Goal: Task Accomplishment & Management: Manage account settings

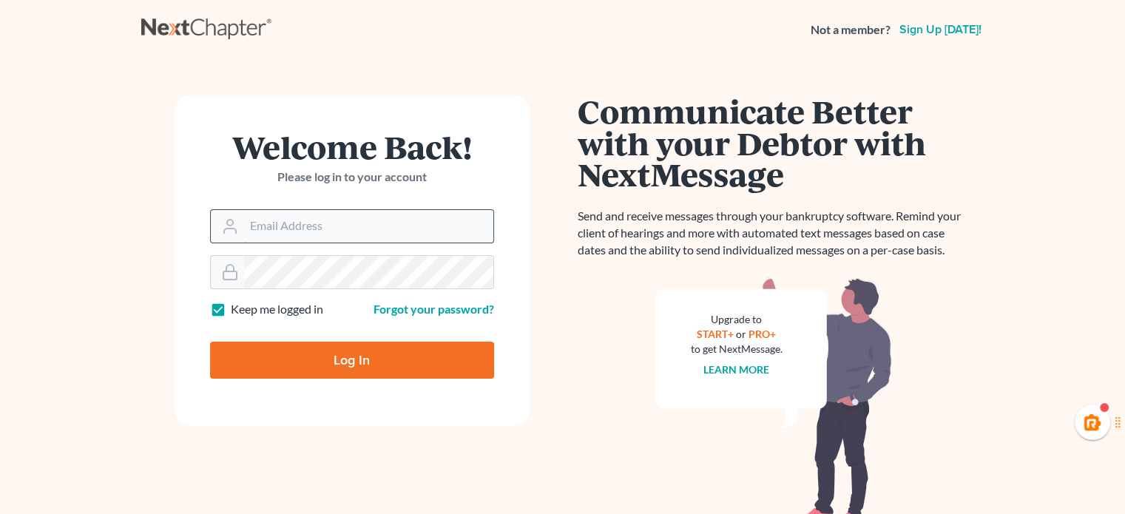
click at [321, 215] on input "Email Address" at bounding box center [368, 226] width 249 height 33
type input "[PERSON_NAME][EMAIL_ADDRESS][DOMAIN_NAME]"
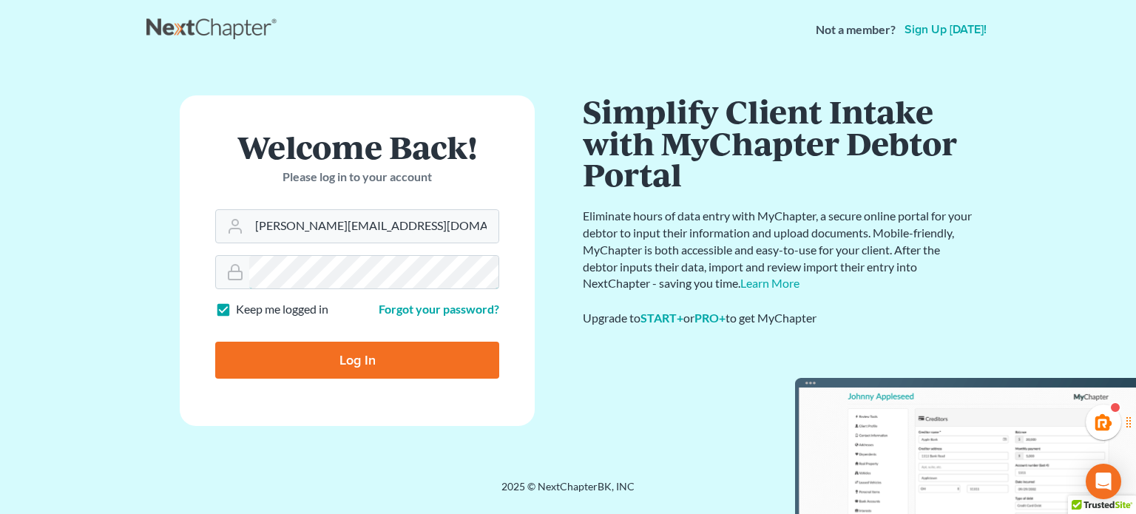
click at [215, 342] on input "Log In" at bounding box center [357, 360] width 284 height 37
type input "Thinking..."
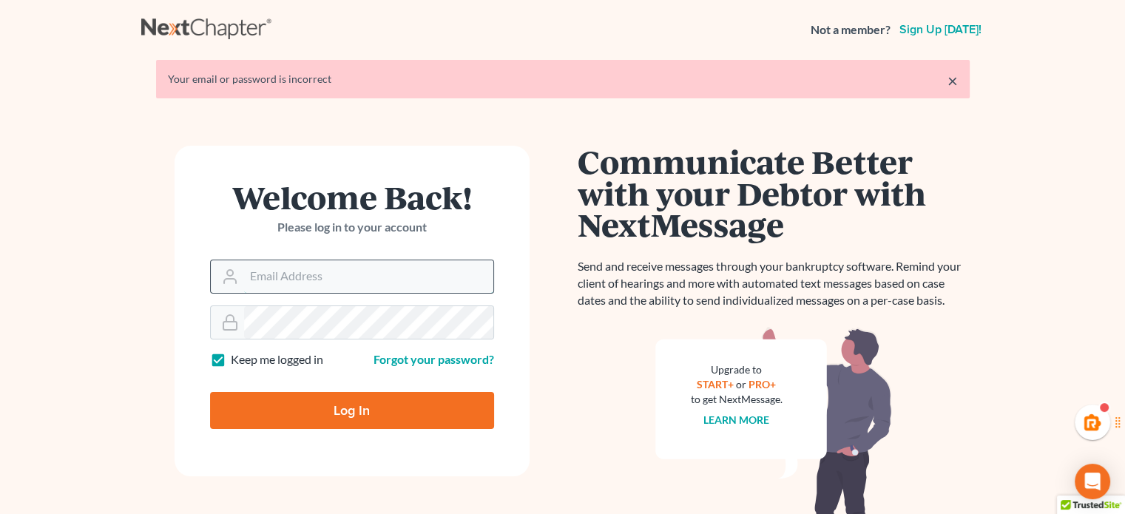
click at [292, 283] on input "Email Address" at bounding box center [368, 276] width 249 height 33
type input "[PERSON_NAME][EMAIL_ADDRESS][DOMAIN_NAME]"
click at [210, 392] on input "Log In" at bounding box center [352, 410] width 284 height 37
type input "Thinking..."
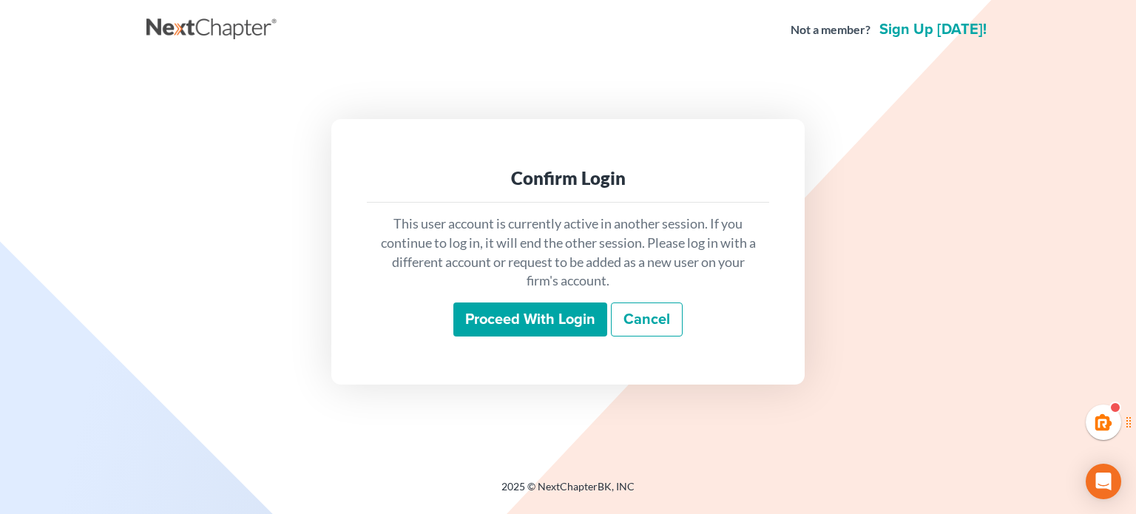
click at [513, 325] on input "Proceed with login" at bounding box center [530, 320] width 154 height 34
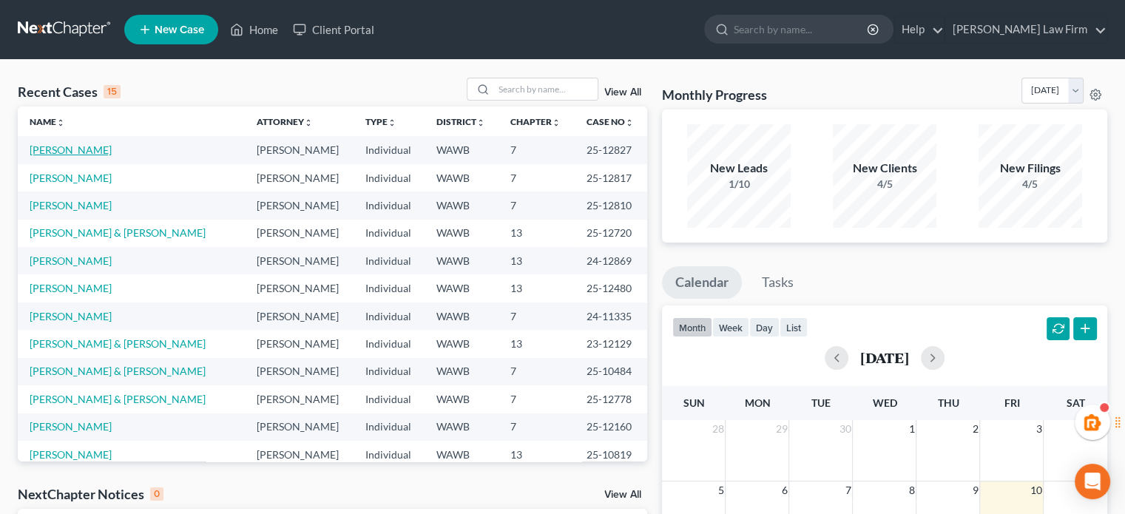
click at [65, 146] on link "Grisafi, Matthew" at bounding box center [71, 150] width 82 height 13
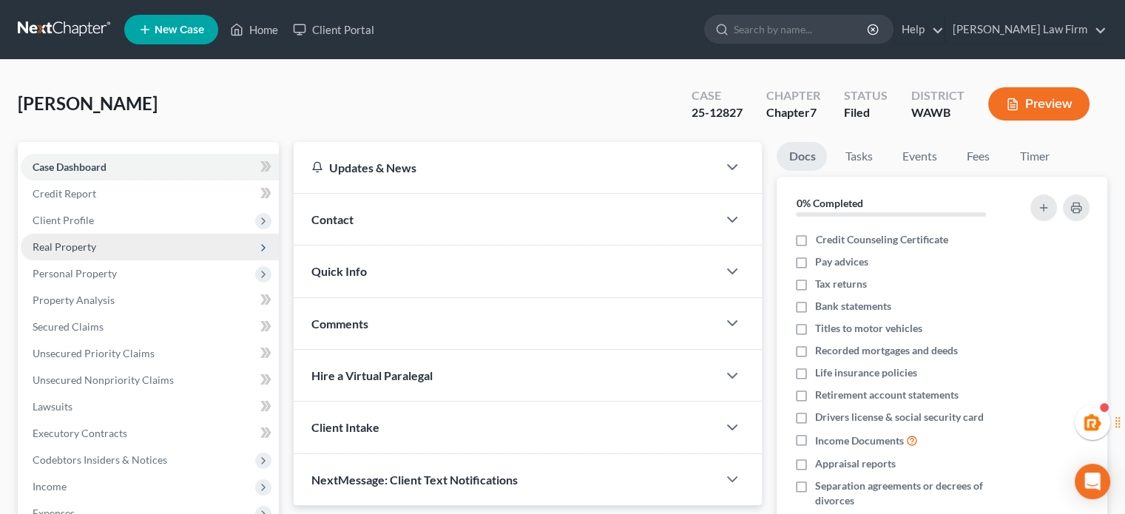
click at [73, 254] on span "Real Property" at bounding box center [150, 247] width 258 height 27
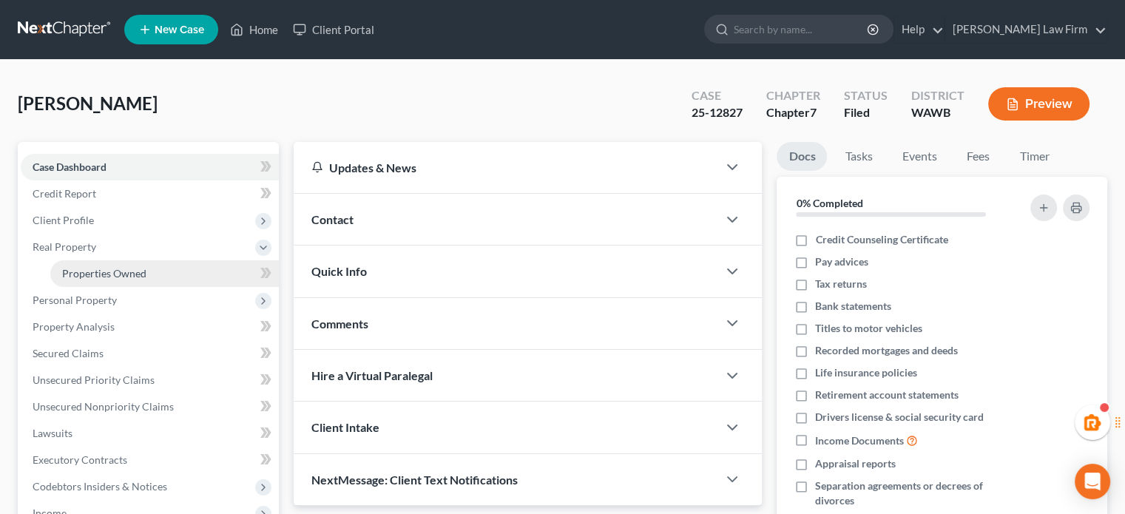
click at [74, 274] on span "Properties Owned" at bounding box center [104, 273] width 84 height 13
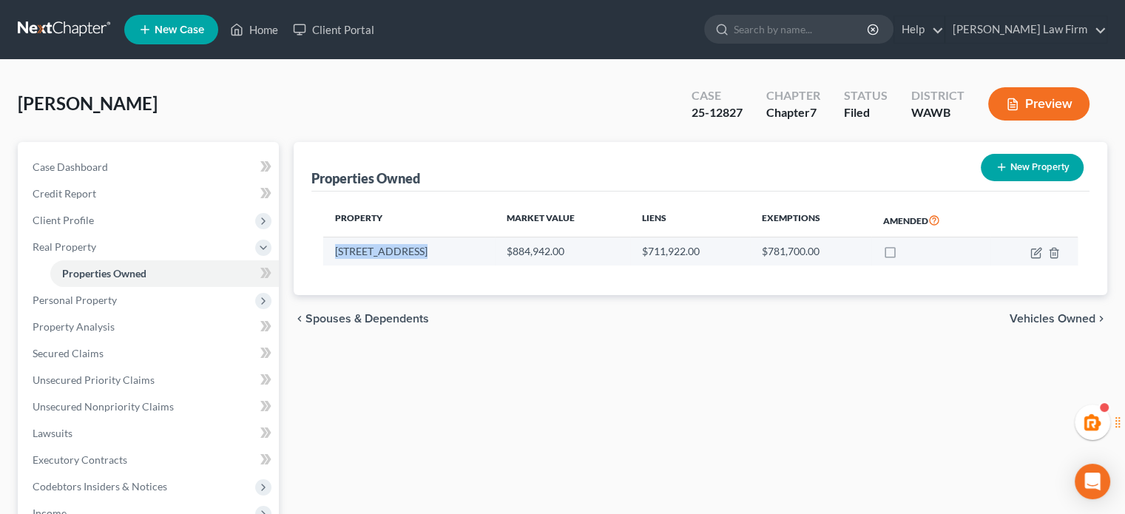
drag, startPoint x: 331, startPoint y: 255, endPoint x: 429, endPoint y: 257, distance: 98.4
click at [429, 257] on td "8304 184th St SW" at bounding box center [409, 251] width 172 height 28
copy td "8304 184th St SW"
click at [1035, 249] on icon "button" at bounding box center [1036, 253] width 12 height 12
select select "50"
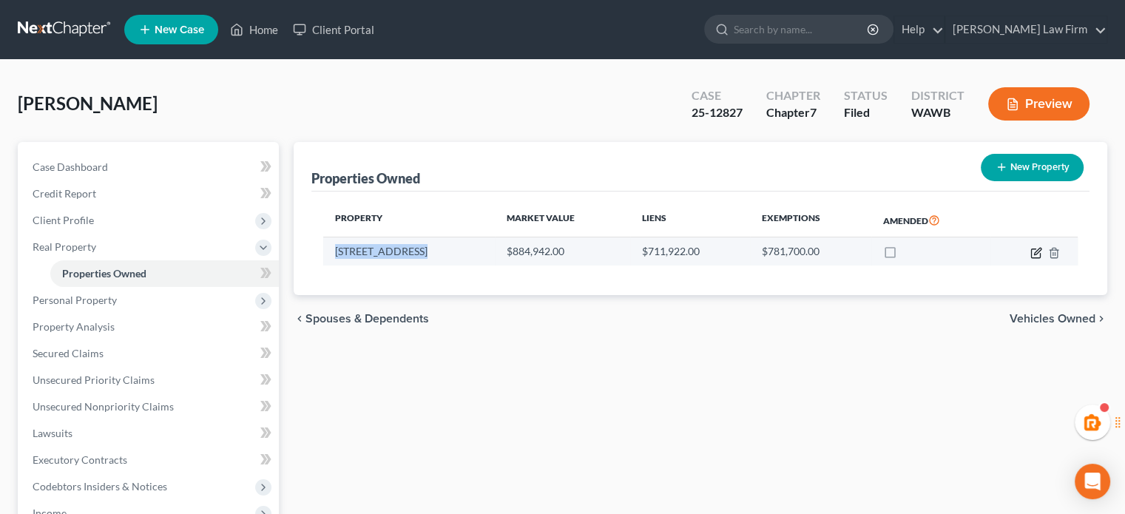
select select "3"
select select "0"
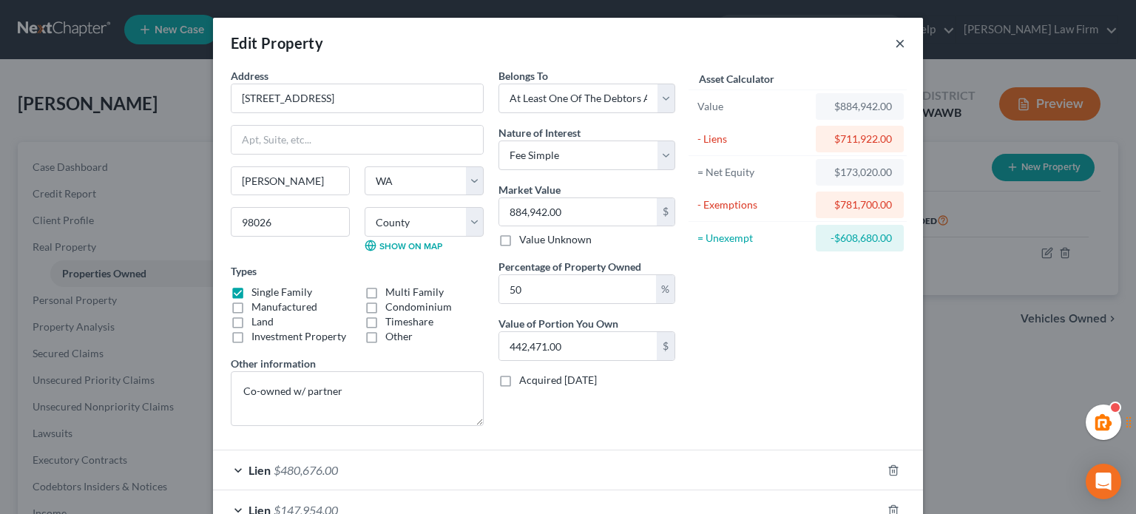
click at [895, 41] on button "×" at bounding box center [900, 43] width 10 height 18
